Goal: Transaction & Acquisition: Purchase product/service

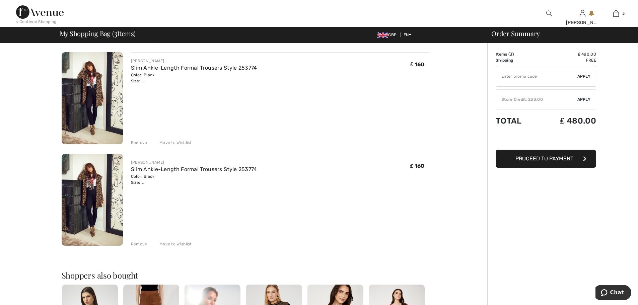
scroll to position [161, 0]
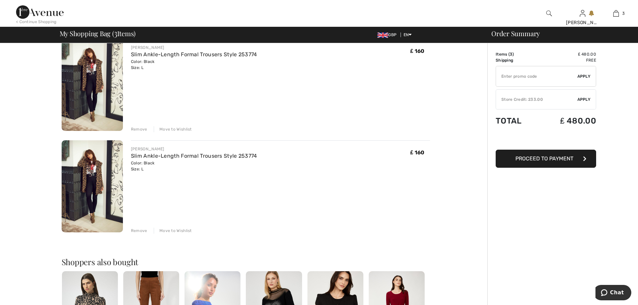
click at [143, 232] on div "Remove" at bounding box center [139, 231] width 16 height 6
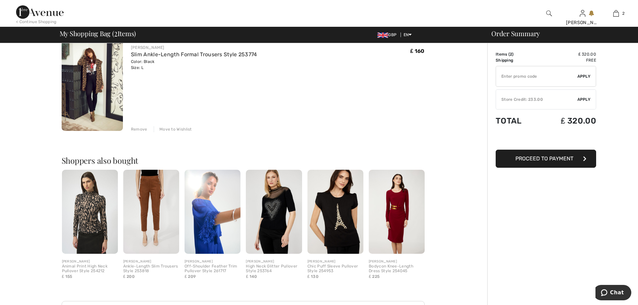
click at [138, 129] on div "Remove" at bounding box center [139, 129] width 16 height 6
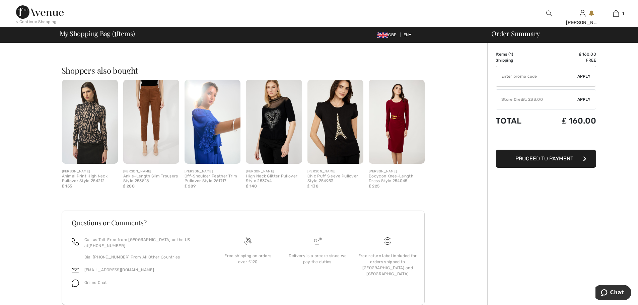
scroll to position [160, 0]
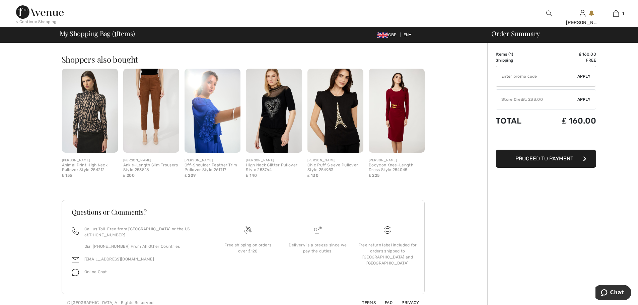
click at [549, 158] on span "Proceed to Payment" at bounding box center [544, 158] width 58 height 6
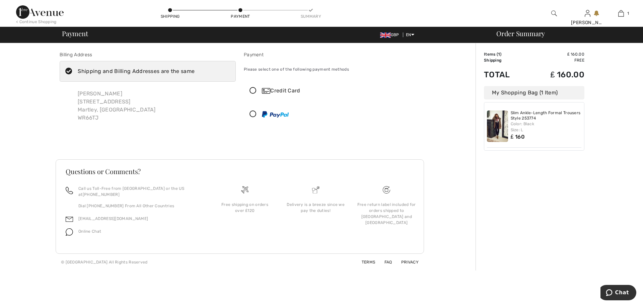
click at [253, 91] on icon at bounding box center [253, 90] width 18 height 7
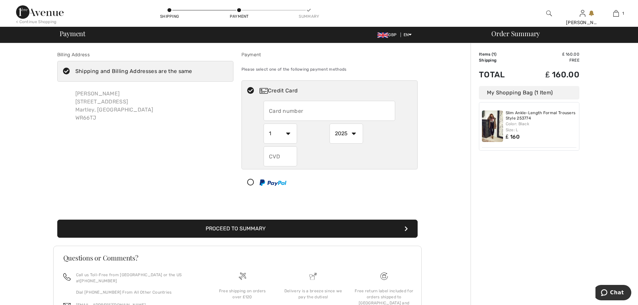
click at [270, 109] on input "text" at bounding box center [330, 111] width 132 height 20
type input "5299307926276617"
click at [287, 132] on select "1 2 3 4 5 6 7 8 9 10 11 12" at bounding box center [280, 134] width 33 height 20
select select "9"
click at [264, 124] on select "1 2 3 4 5 6 7 8 9 10 11 12" at bounding box center [280, 134] width 33 height 20
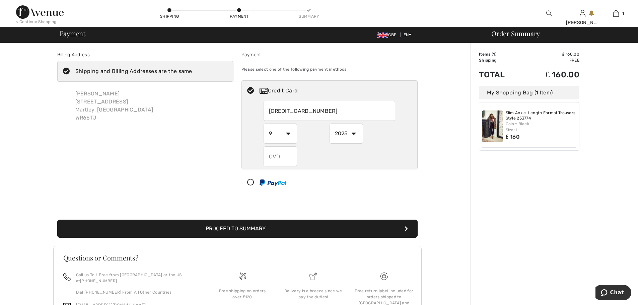
click at [355, 133] on select "2025 2026 2027 2028 2029 2030 2031 2032 2033 2034 2035" at bounding box center [346, 134] width 33 height 20
select select "2028"
click at [330, 124] on select "2025 2026 2027 2028 2029 2030 2031 2032 2033 2034 2035" at bounding box center [346, 134] width 33 height 20
click at [271, 154] on input "text" at bounding box center [280, 156] width 33 height 20
type input "705"
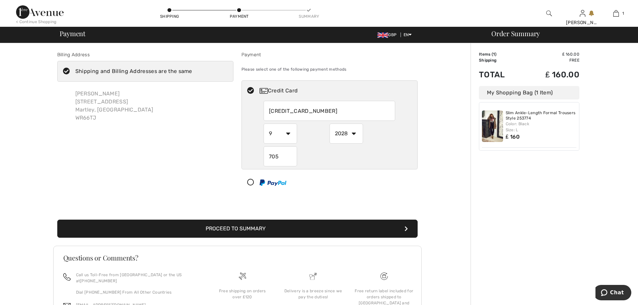
click at [244, 230] on button "Proceed to Summary" at bounding box center [237, 229] width 360 height 18
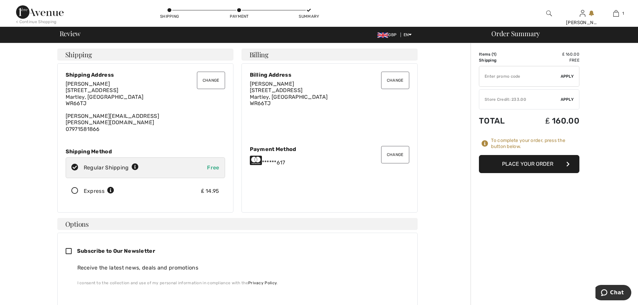
click at [525, 164] on button "Place Your Order" at bounding box center [529, 164] width 100 height 18
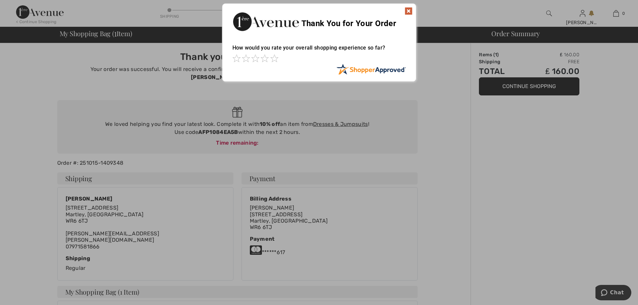
click at [407, 9] on img at bounding box center [409, 11] width 8 height 8
